Goal: Task Accomplishment & Management: Manage account settings

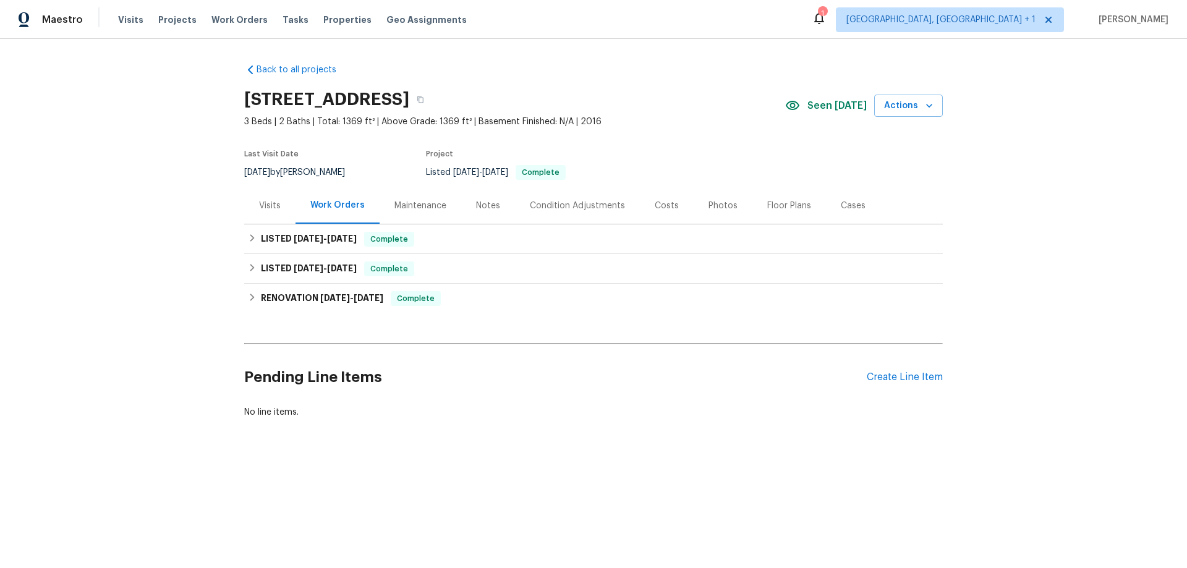
drag, startPoint x: 410, startPoint y: 220, endPoint x: 416, endPoint y: 209, distance: 12.4
click at [411, 218] on div "Maintenance" at bounding box center [421, 205] width 82 height 36
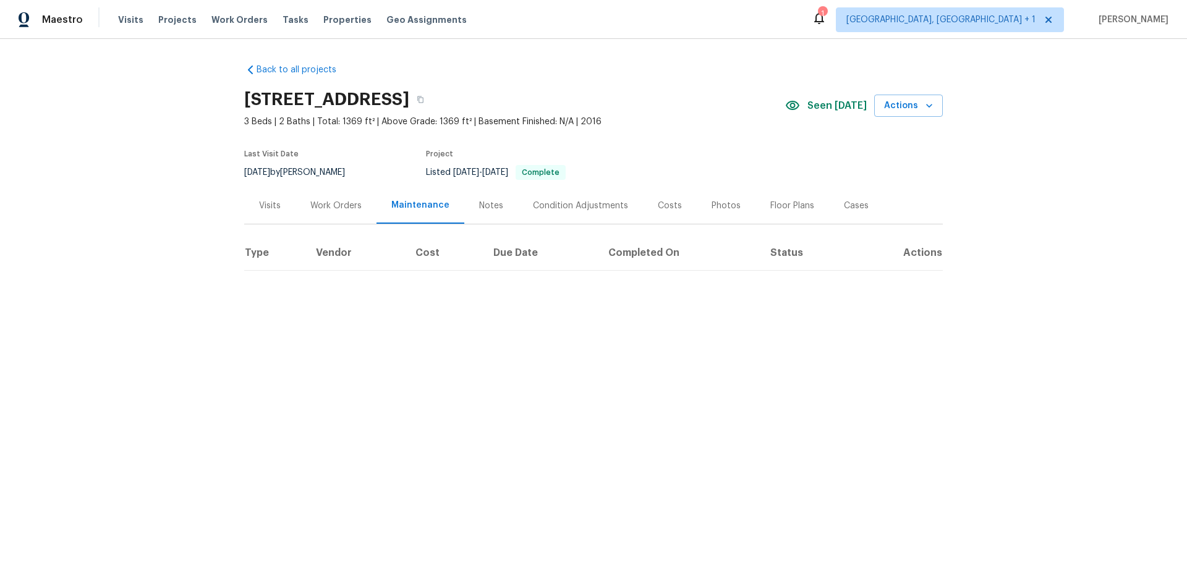
click at [416, 209] on div "Maintenance" at bounding box center [420, 205] width 58 height 12
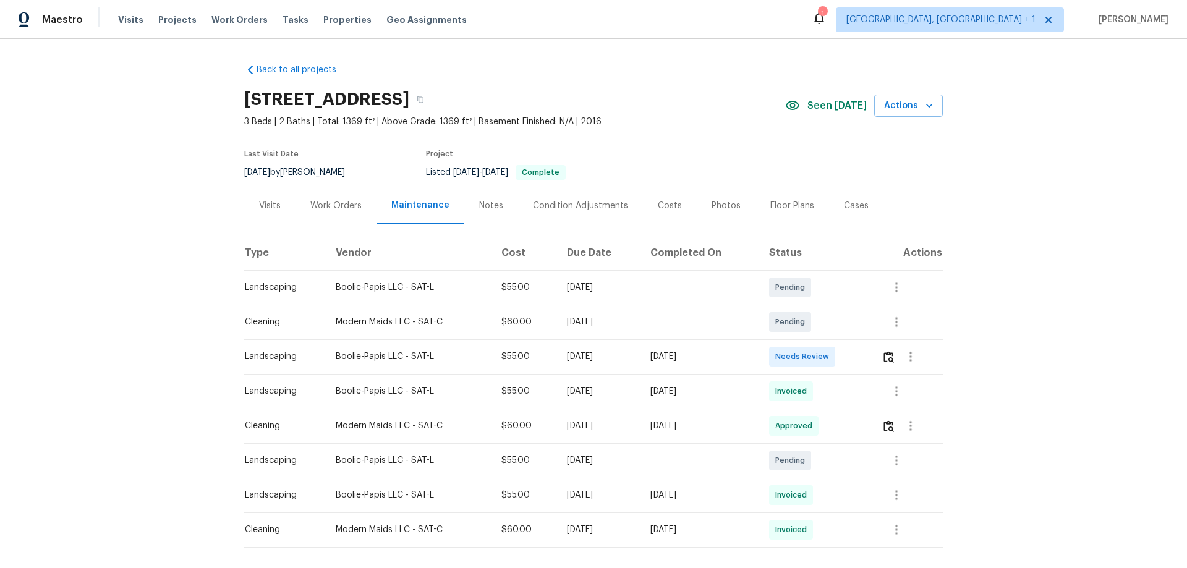
scroll to position [62, 0]
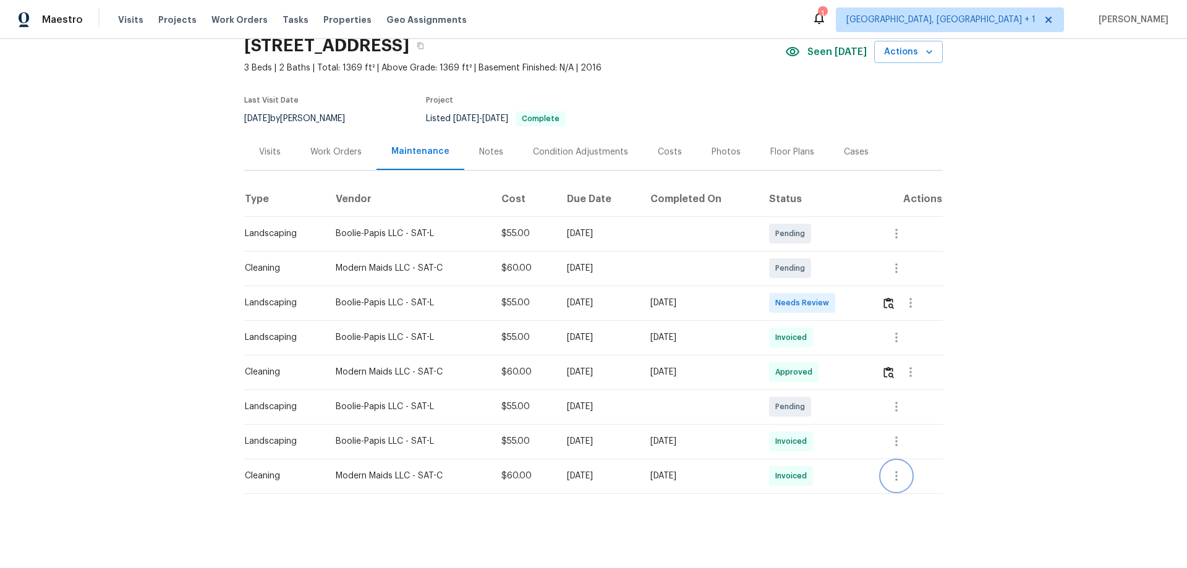
click at [889, 469] on icon "button" at bounding box center [896, 476] width 15 height 15
click at [889, 482] on li "View details" at bounding box center [924, 489] width 87 height 20
